Goal: Obtain resource: Download file/media

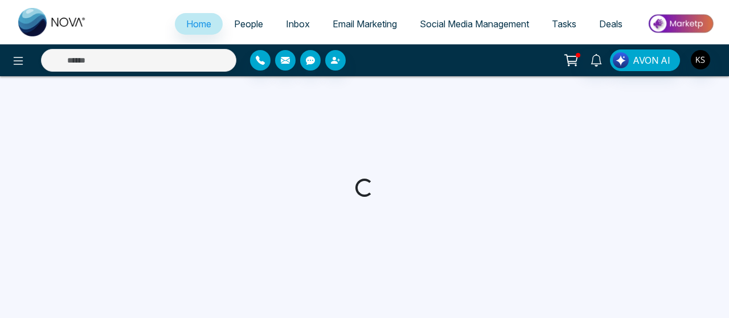
select select "*"
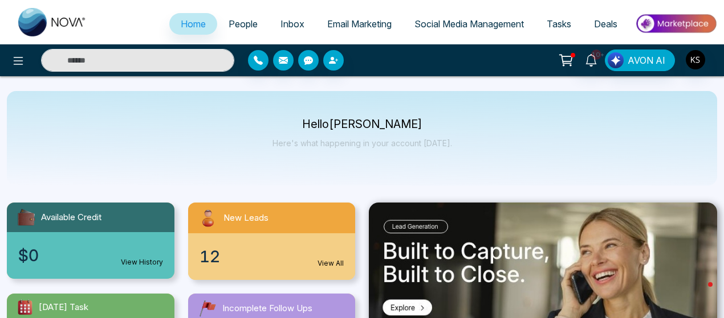
click at [238, 22] on span "People" at bounding box center [242, 23] width 29 height 11
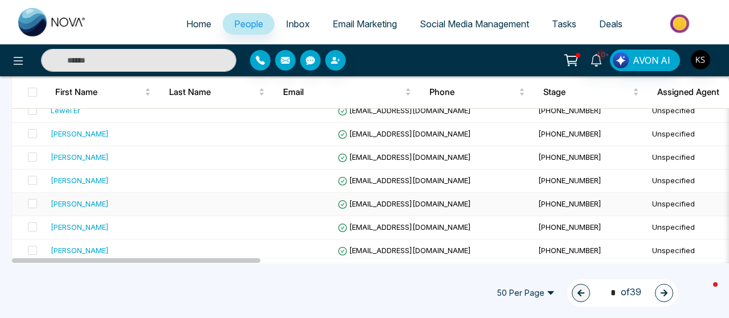
scroll to position [155, 0]
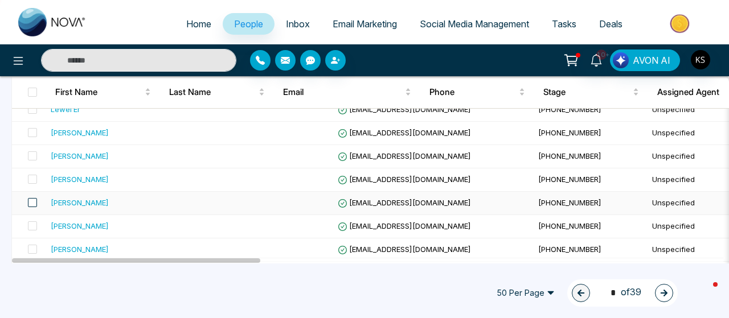
click at [33, 202] on span at bounding box center [32, 202] width 9 height 9
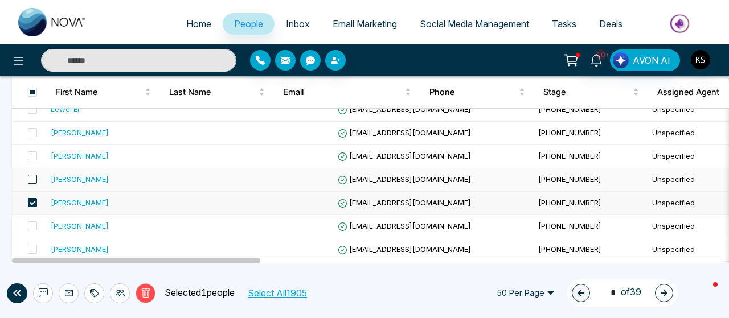
click at [33, 178] on span at bounding box center [32, 179] width 9 height 9
click at [33, 156] on span at bounding box center [32, 156] width 9 height 9
click at [35, 128] on span at bounding box center [32, 132] width 9 height 9
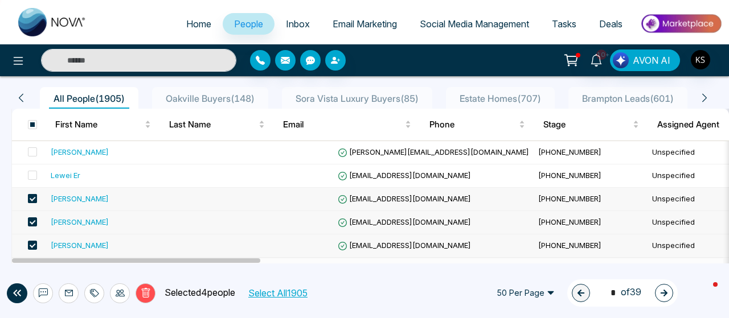
scroll to position [89, 0]
click at [30, 174] on span at bounding box center [32, 175] width 9 height 9
click at [32, 151] on span at bounding box center [32, 152] width 9 height 9
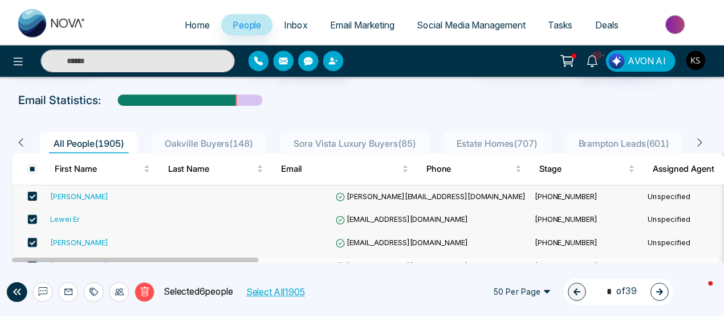
scroll to position [0, 0]
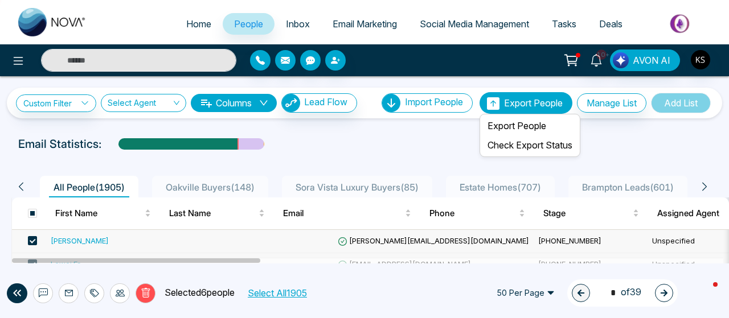
click at [518, 102] on span "Export People" at bounding box center [533, 102] width 59 height 11
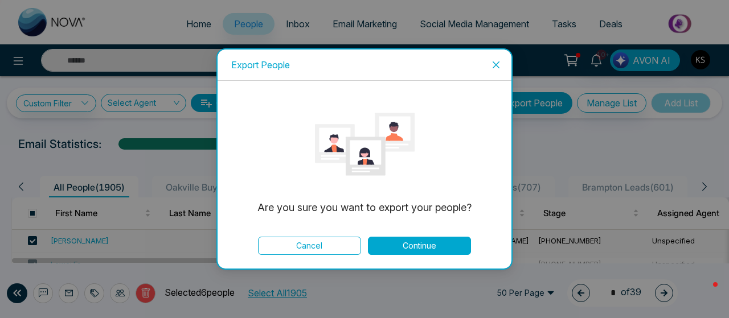
click at [426, 240] on button "Continue" at bounding box center [419, 246] width 103 height 18
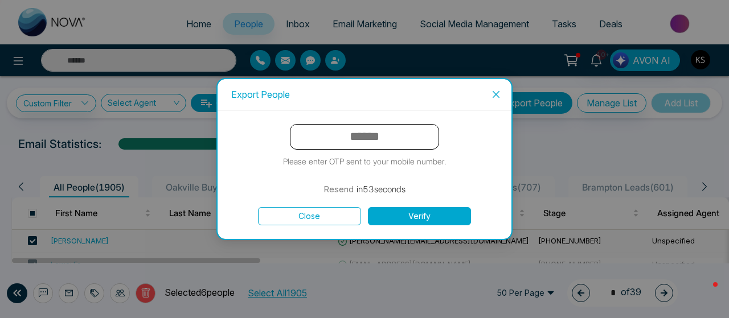
click at [378, 141] on input "text" at bounding box center [364, 137] width 149 height 26
type input "******"
click at [368, 207] on button "Verify" at bounding box center [419, 216] width 103 height 18
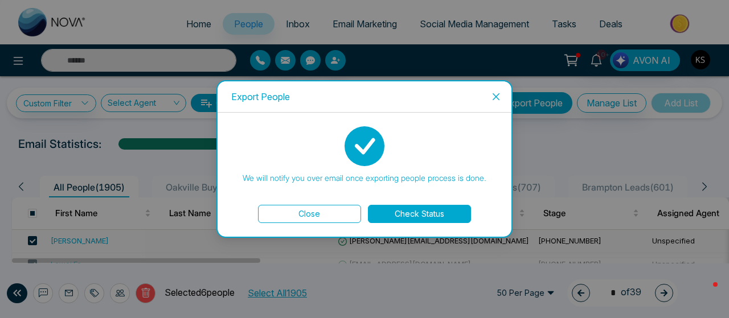
click at [423, 219] on button "Check Status" at bounding box center [419, 214] width 103 height 18
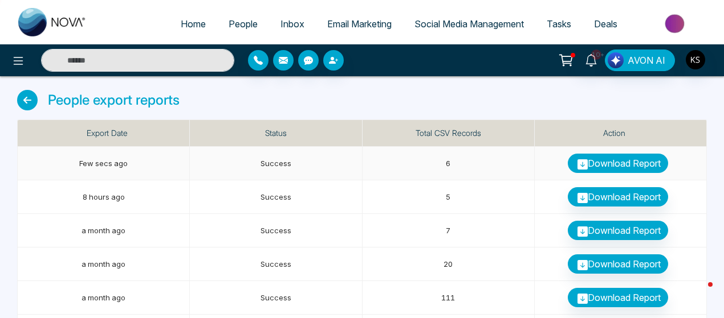
click at [614, 164] on link "Download Report" at bounding box center [617, 163] width 100 height 19
click at [237, 24] on span "People" at bounding box center [242, 23] width 29 height 11
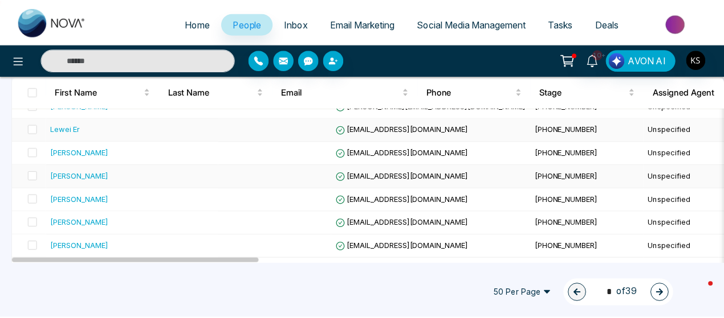
scroll to position [136, 0]
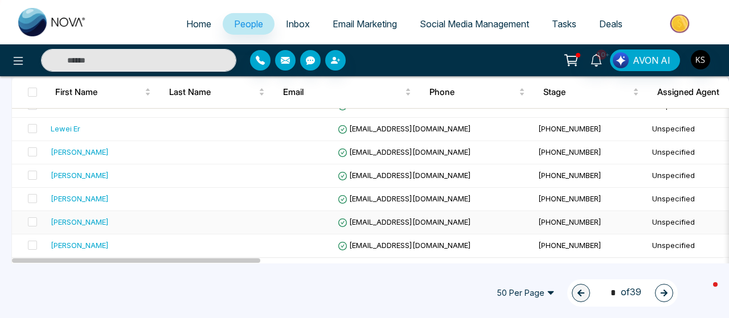
click at [64, 220] on div "Cristina" at bounding box center [80, 221] width 58 height 11
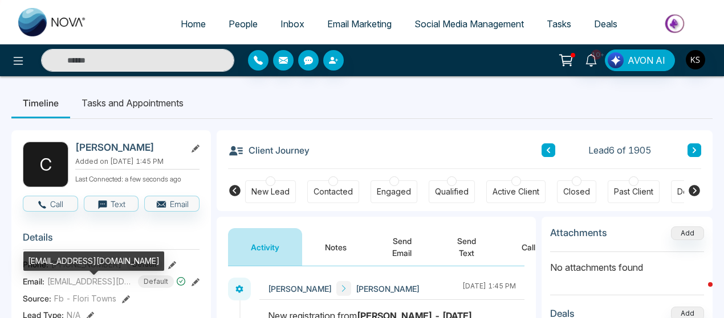
click at [91, 288] on span "shopaholic_chic89@hotmail.com" at bounding box center [89, 282] width 85 height 12
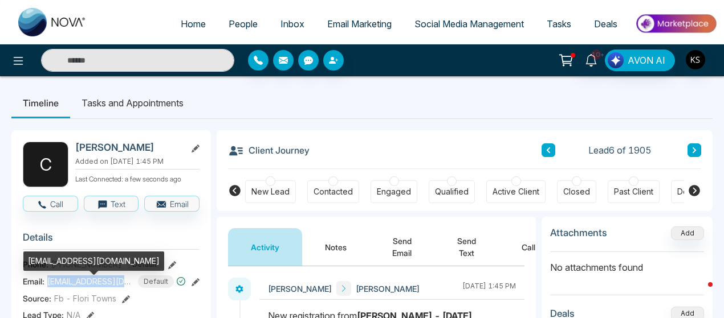
click at [91, 288] on span "shopaholic_chic89@hotmail.com" at bounding box center [89, 282] width 85 height 12
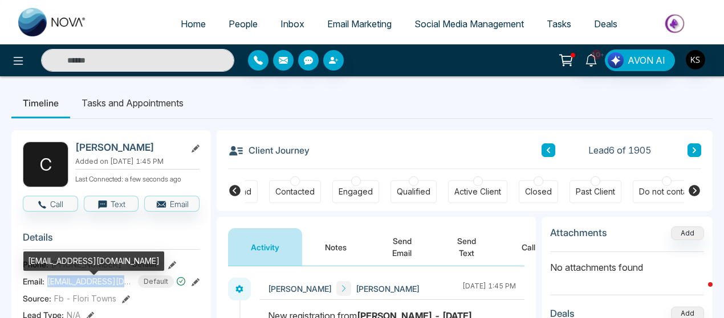
copy span "shopaholic_chic89@hotmail.com"
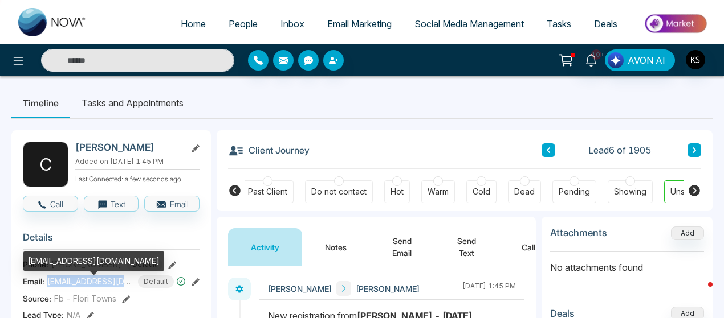
scroll to position [0, 397]
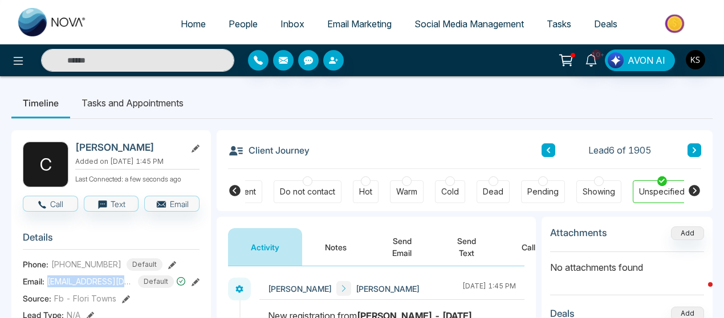
click at [85, 271] on span "+14166604897" at bounding box center [86, 265] width 70 height 12
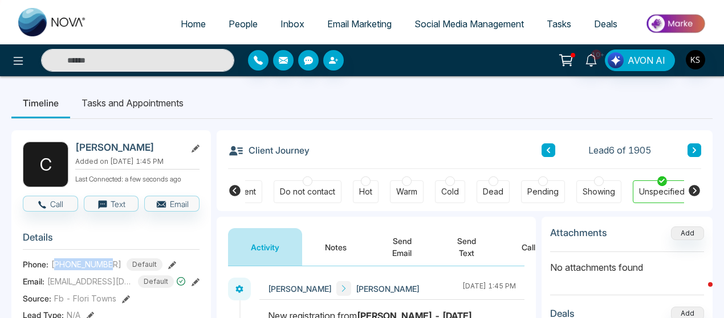
click at [85, 271] on span "+14166604897" at bounding box center [86, 265] width 70 height 12
copy span "14166604897"
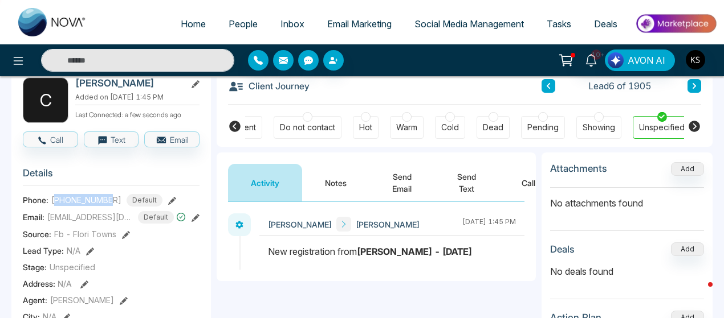
scroll to position [48, 0]
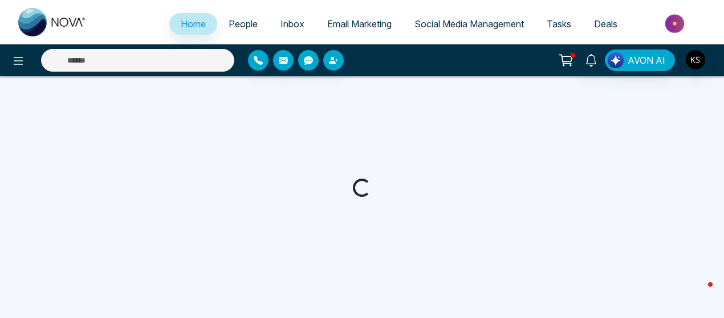
select select "*"
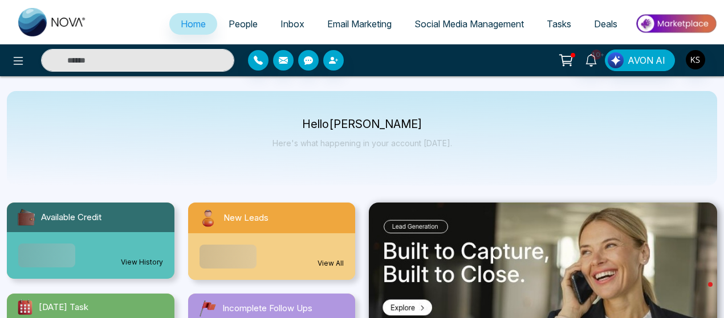
click at [222, 30] on link "People" at bounding box center [243, 24] width 52 height 22
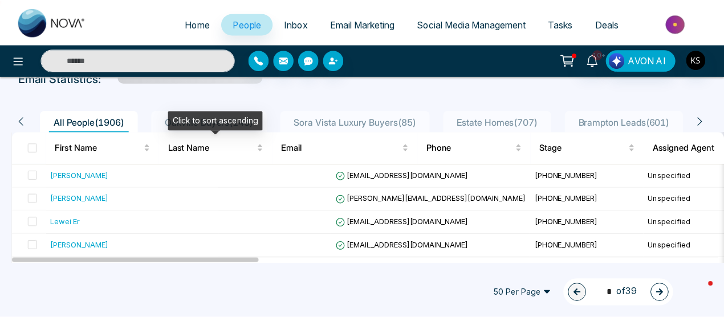
scroll to position [66, 0]
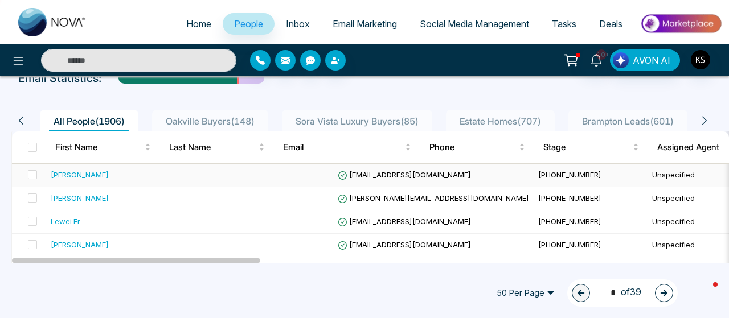
click at [72, 178] on div "Christina" at bounding box center [80, 174] width 58 height 11
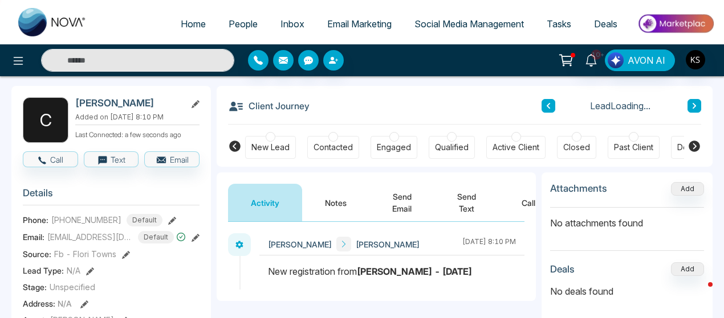
scroll to position [45, 0]
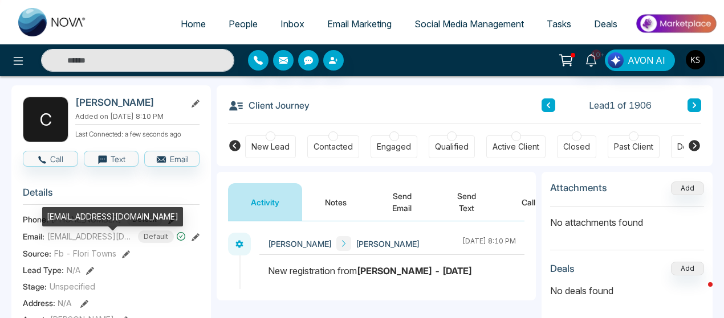
click at [76, 243] on span "pujicom@hotmail.com" at bounding box center [89, 237] width 85 height 12
copy span "pujicom@hotmail.com"
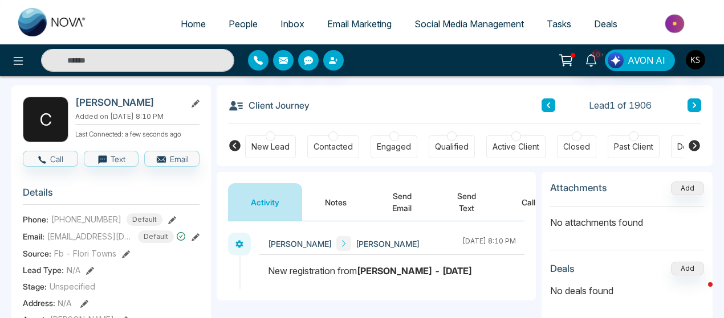
click at [95, 226] on span "+16472810104" at bounding box center [86, 220] width 70 height 12
copy span "16472810104"
